Goal: Navigation & Orientation: Find specific page/section

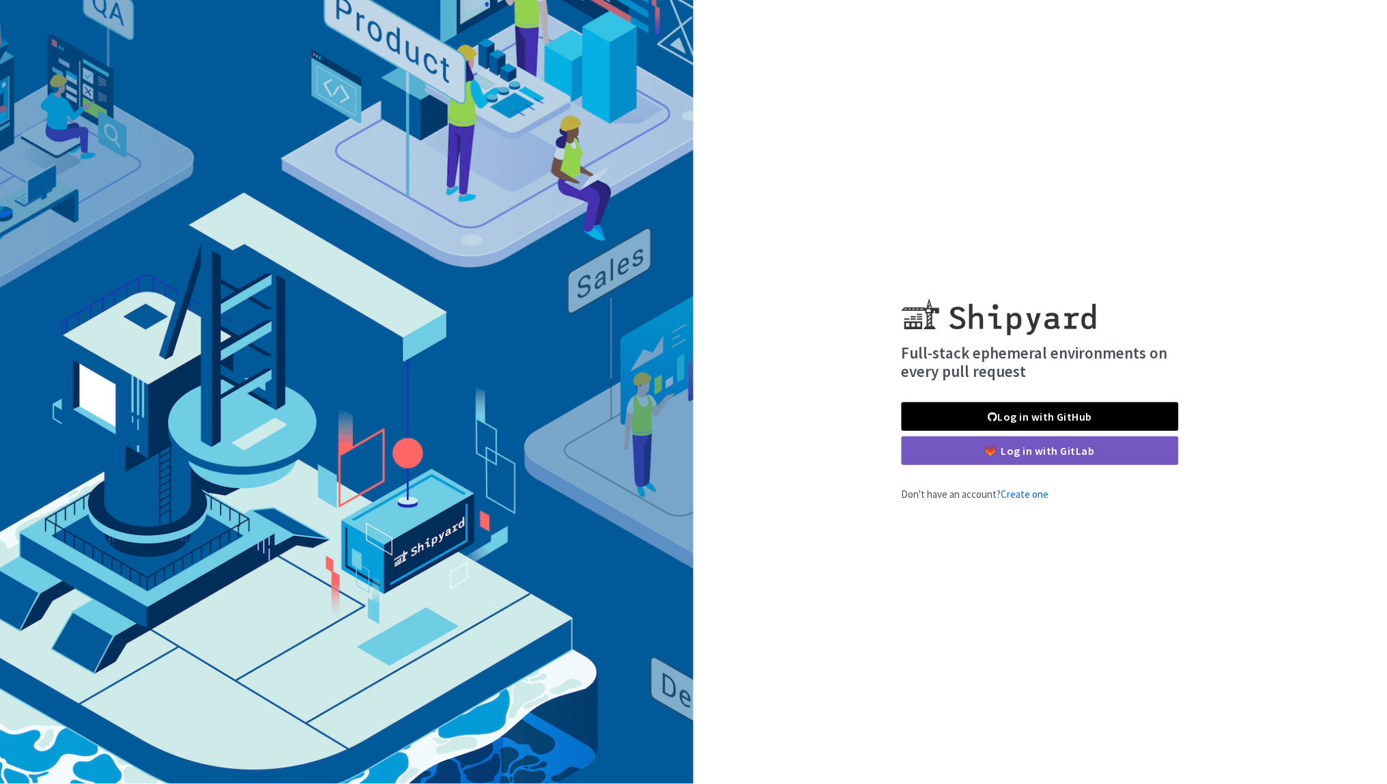
click at [1004, 412] on link "Log in with GitHub" at bounding box center [1040, 416] width 277 height 29
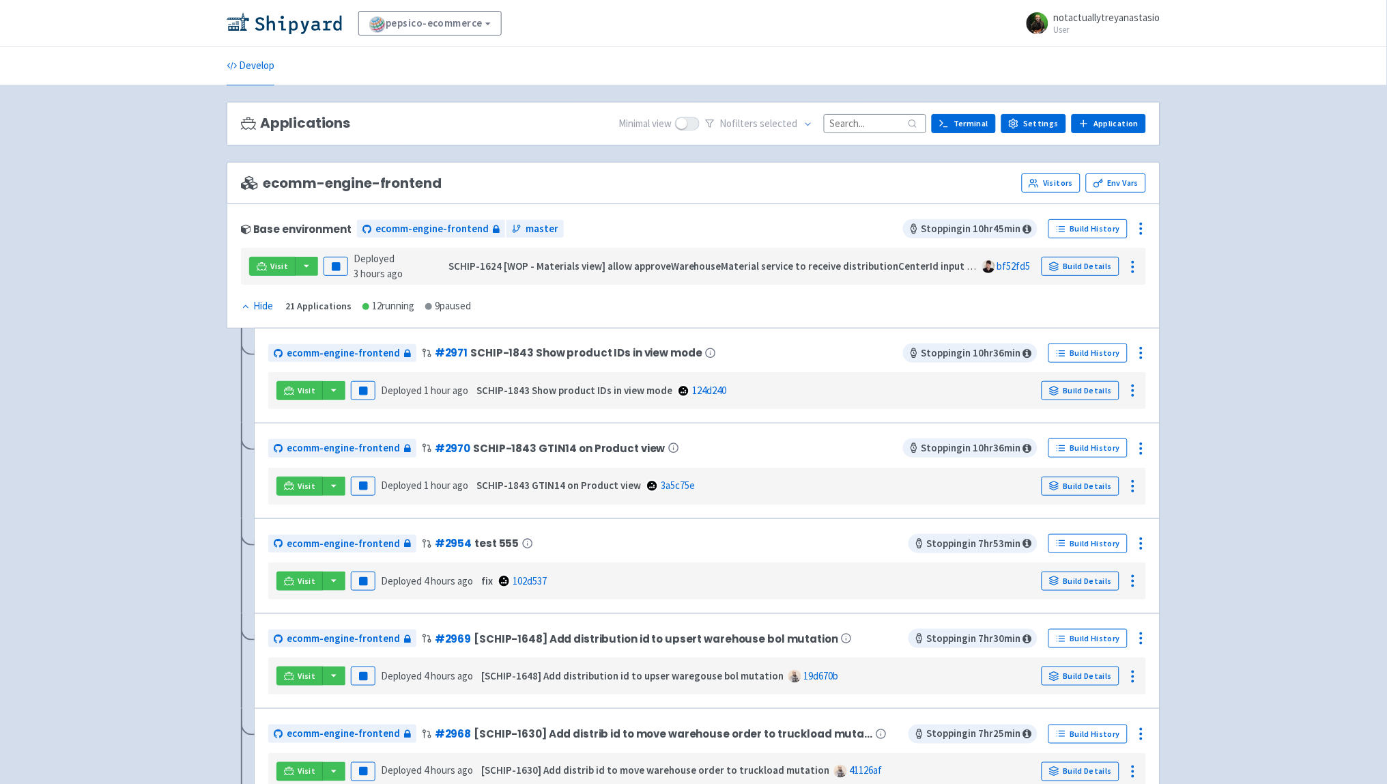
click at [1089, 24] on span "notactuallytreyanastasio User" at bounding box center [1107, 23] width 106 height 22
click at [1099, 53] on icon at bounding box center [1095, 57] width 10 height 10
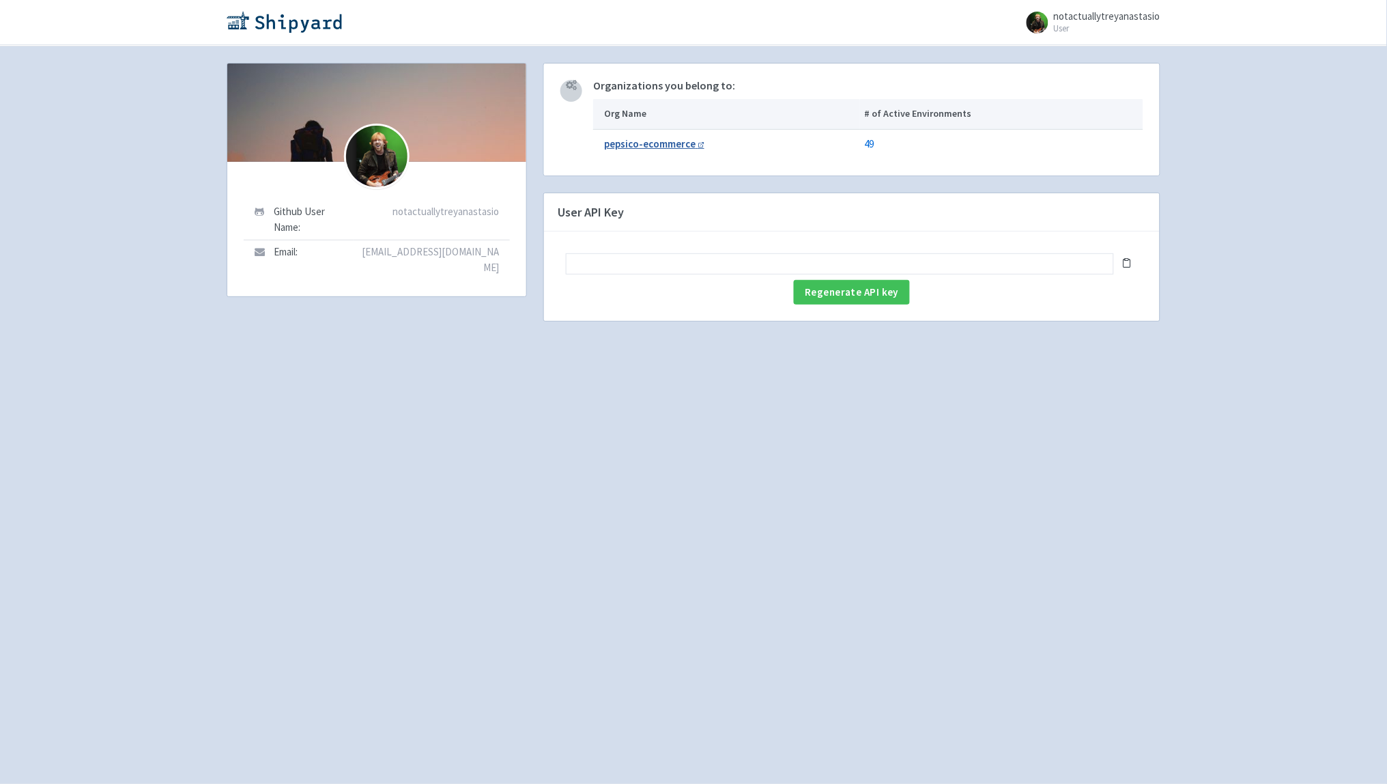
click at [668, 145] on b "pepsico-ecommerce" at bounding box center [649, 143] width 91 height 13
